Goal: Navigation & Orientation: Find specific page/section

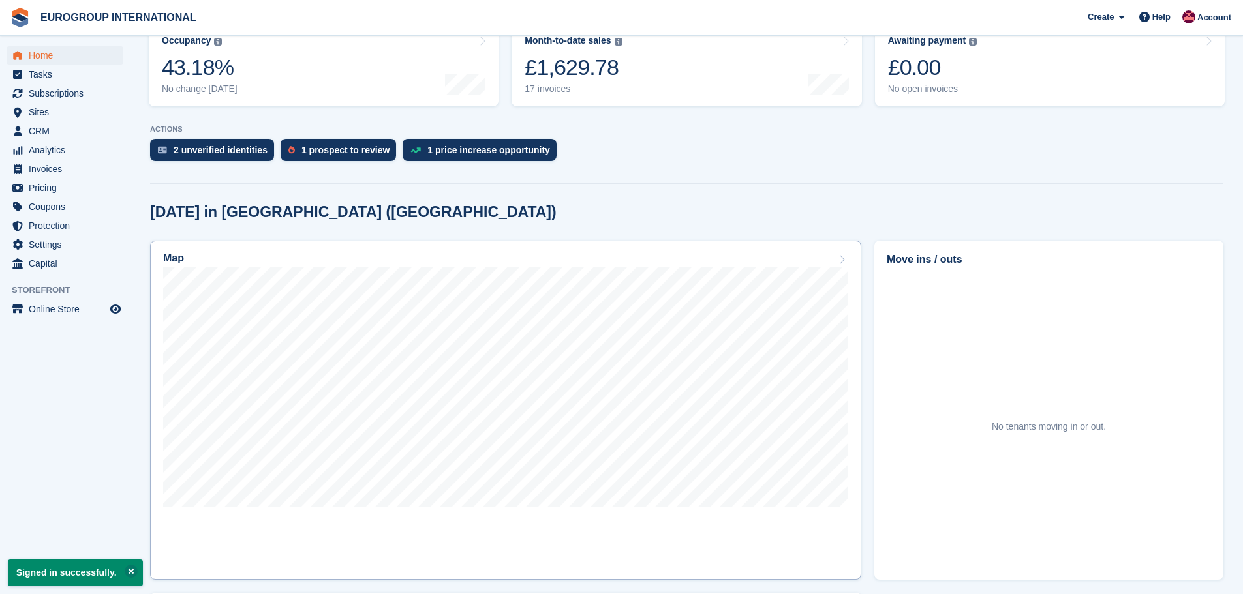
scroll to position [65, 0]
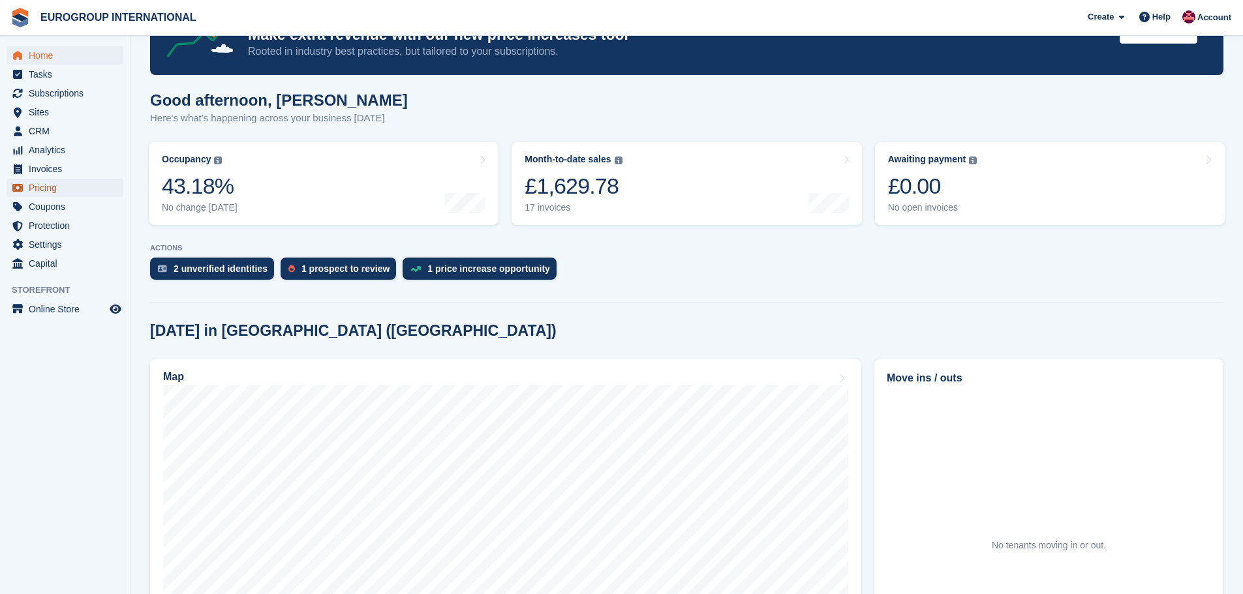
click at [48, 187] on span "Pricing" at bounding box center [68, 188] width 78 height 18
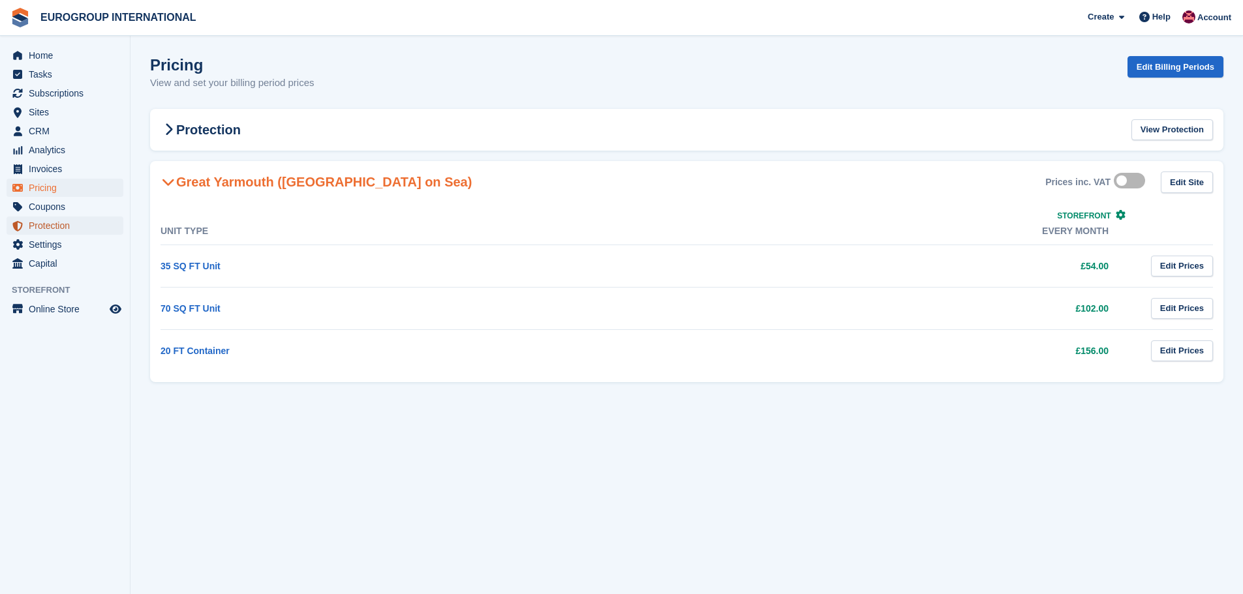
click at [48, 221] on span "Protection" at bounding box center [68, 226] width 78 height 18
